Goal: Information Seeking & Learning: Learn about a topic

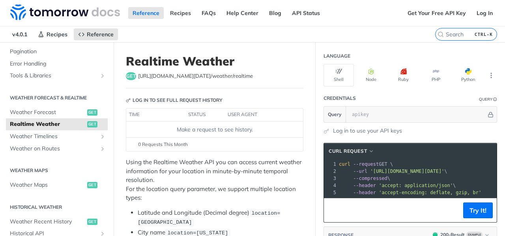
scroll to position [22, 0]
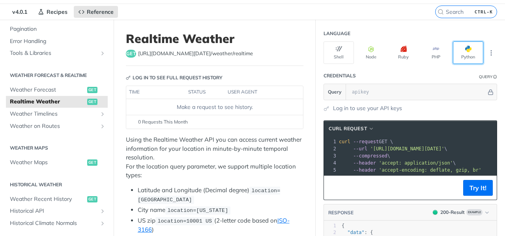
click at [466, 56] on button "Python" at bounding box center [468, 52] width 30 height 22
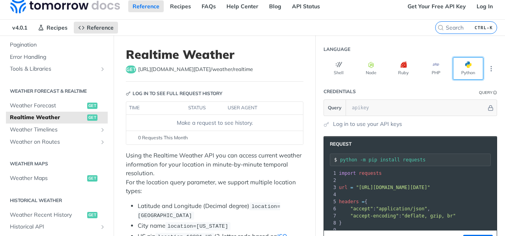
scroll to position [0, 0]
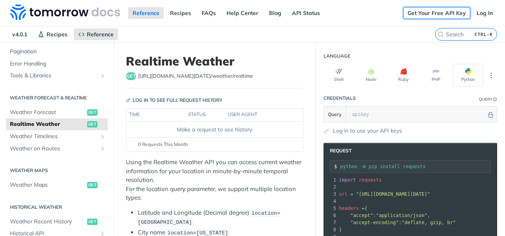
click at [431, 15] on link "Get Your Free API Key" at bounding box center [436, 13] width 67 height 12
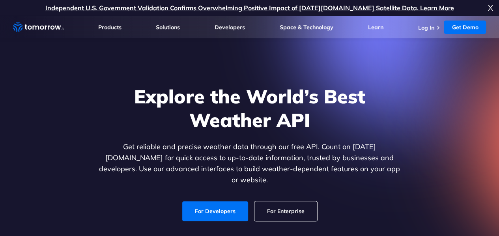
click at [424, 26] on link "Log In" at bounding box center [426, 27] width 16 height 7
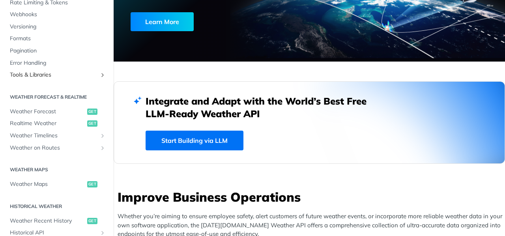
scroll to position [84, 0]
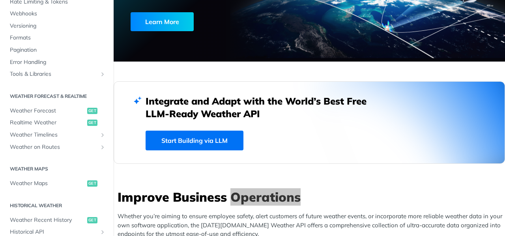
scroll to position [0, 0]
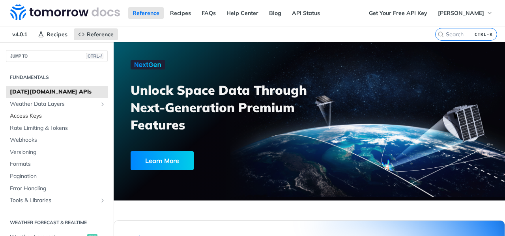
click at [42, 117] on span "Access Keys" at bounding box center [58, 116] width 96 height 8
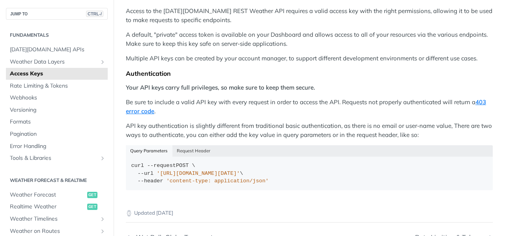
scroll to position [200, 0]
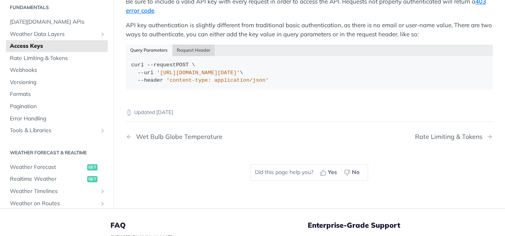
click at [198, 51] on button "Request Header" at bounding box center [193, 50] width 43 height 11
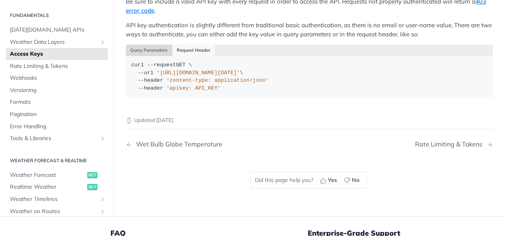
click at [153, 50] on button "Query Parameters" at bounding box center [149, 50] width 47 height 11
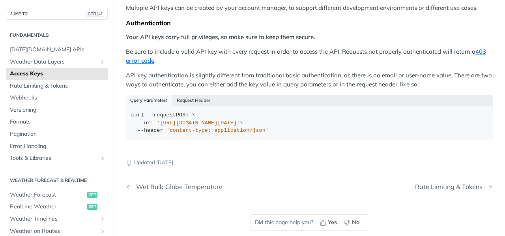
scroll to position [69, 0]
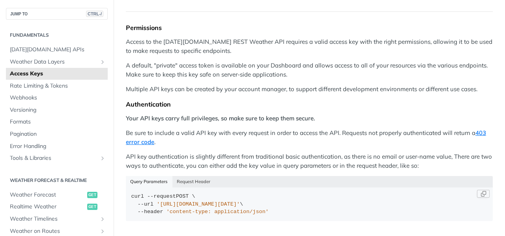
click at [143, 187] on code "curl --request POST \ --url 'https://api.tomorrow.io/v4/locations?apikey=API_KE…" at bounding box center [309, 204] width 367 height 34
click at [189, 183] on button "Request Header" at bounding box center [193, 181] width 43 height 11
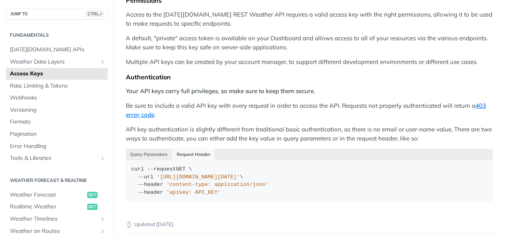
scroll to position [96, 0]
click at [75, 85] on span "Rate Limiting & Tokens" at bounding box center [58, 86] width 96 height 8
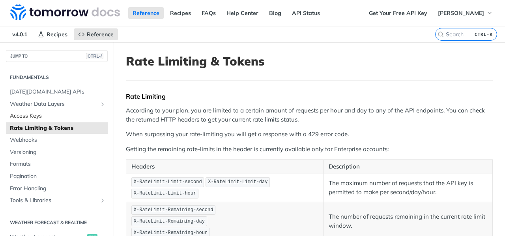
click at [48, 116] on span "Access Keys" at bounding box center [58, 116] width 96 height 8
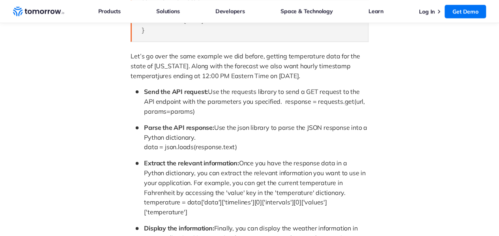
scroll to position [587, 0]
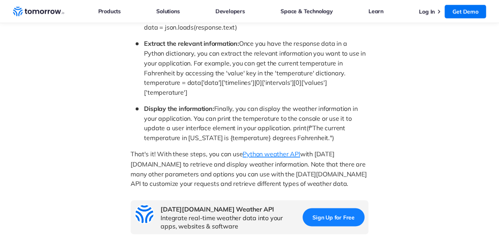
click at [264, 150] on span "Python weather API" at bounding box center [271, 154] width 57 height 8
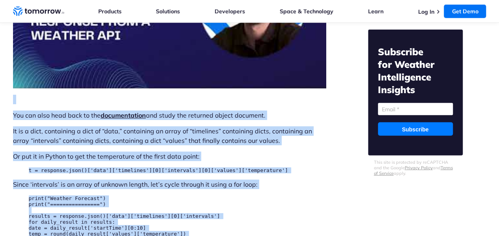
scroll to position [2399, 0]
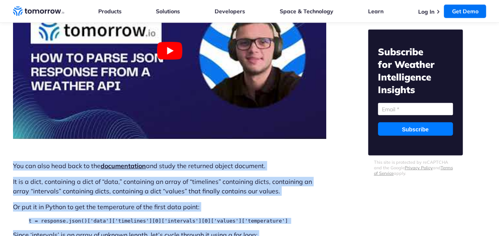
drag, startPoint x: 151, startPoint y: 172, endPoint x: 13, endPoint y: 168, distance: 138.2
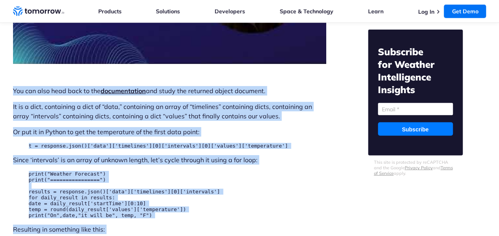
scroll to position [2498, 0]
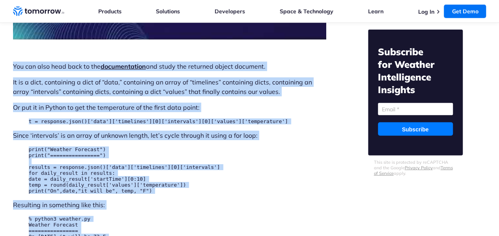
copy div "You can also head back to the documentation and study the returned object docum…"
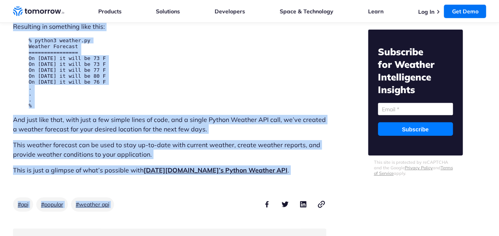
scroll to position [2686, 0]
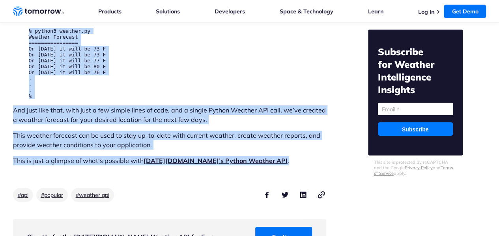
drag, startPoint x: 12, startPoint y: 75, endPoint x: 254, endPoint y: 161, distance: 257.0
copy div "How To Use Tomorrow.io’s API Documentation to Generate Python Code In the above…"
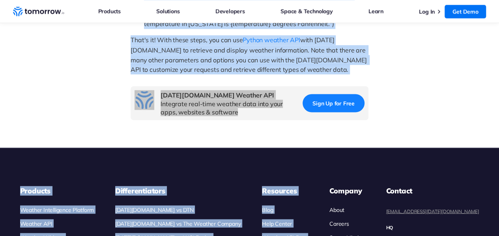
scroll to position [715, 0]
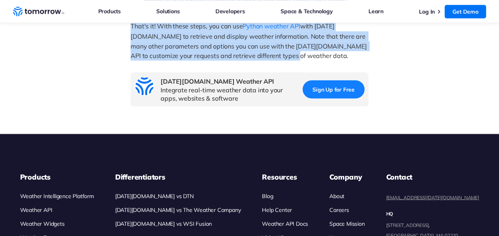
drag, startPoint x: 131, startPoint y: 59, endPoint x: 290, endPoint y: 37, distance: 160.8
copy div "Lor Ip Dol Sit a Consect ADI El Seddoe? Te incid ut lab etd MAG al Enimad min v…"
